Goal: Information Seeking & Learning: Learn about a topic

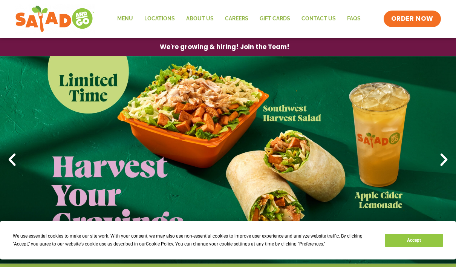
click at [127, 17] on link "Menu" at bounding box center [125, 18] width 27 height 17
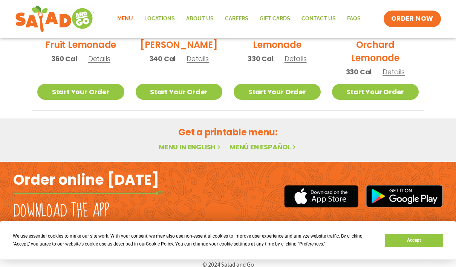
scroll to position [480, 0]
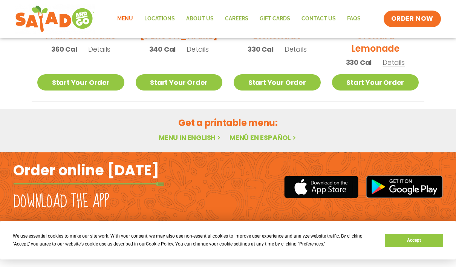
click at [179, 133] on link "Menu in English" at bounding box center [190, 137] width 63 height 9
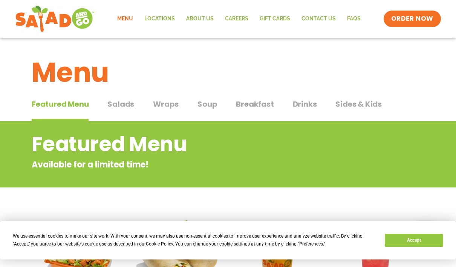
scroll to position [0, 0]
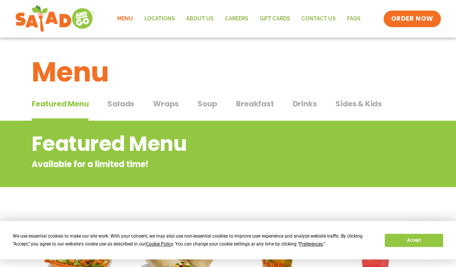
click at [130, 101] on span "Salads" at bounding box center [120, 103] width 27 height 11
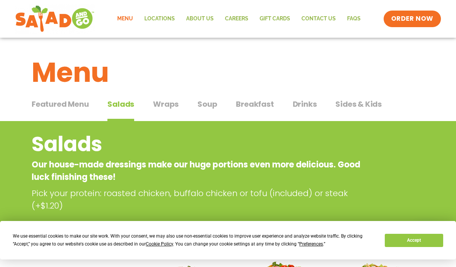
click at [298, 102] on span "Drinks" at bounding box center [305, 103] width 24 height 11
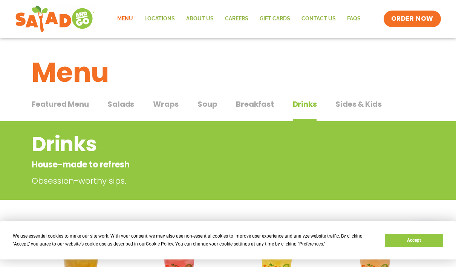
click at [252, 104] on span "Breakfast" at bounding box center [255, 103] width 38 height 11
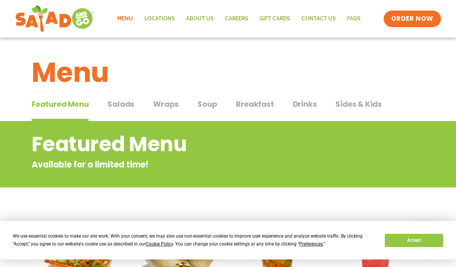
click at [251, 99] on span "Breakfast" at bounding box center [255, 103] width 38 height 11
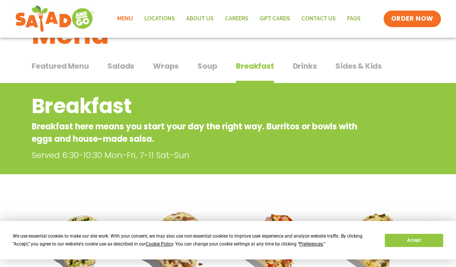
scroll to position [38, 0]
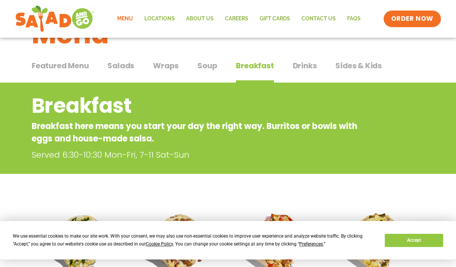
click at [204, 59] on div "Featured Menu Featured Menu Salads Salads Wraps Wraps Soup Soup Breakfast Break…" at bounding box center [228, 70] width 393 height 26
click at [203, 61] on span "Soup" at bounding box center [207, 65] width 20 height 11
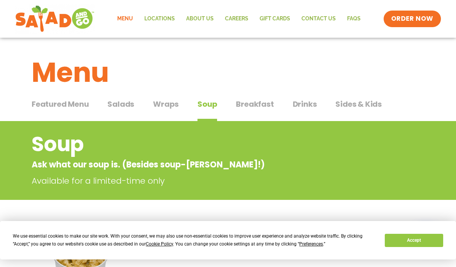
click at [125, 106] on span "Salads" at bounding box center [120, 103] width 27 height 11
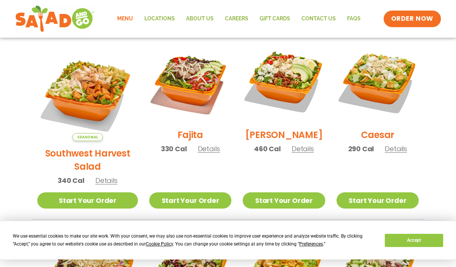
scroll to position [217, 0]
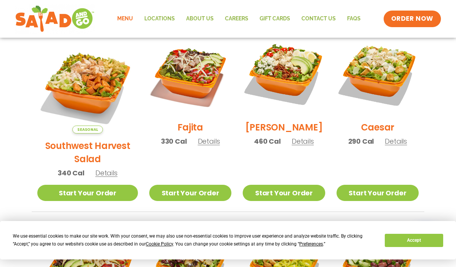
click at [292, 144] on span "Details" at bounding box center [303, 140] width 22 height 9
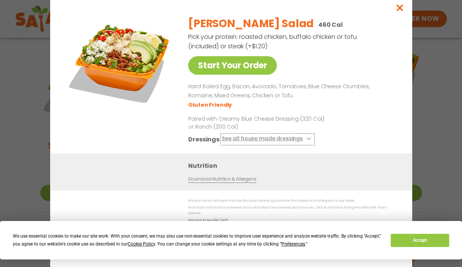
click at [264, 141] on button "See all house made dressings" at bounding box center [267, 138] width 92 height 9
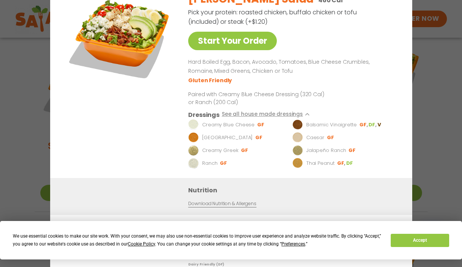
click at [455, 88] on div "Start Your Order Cobb Salad 460 Cal Pick your protein: roasted chicken, buffalo…" at bounding box center [231, 133] width 462 height 267
